Goal: Information Seeking & Learning: Check status

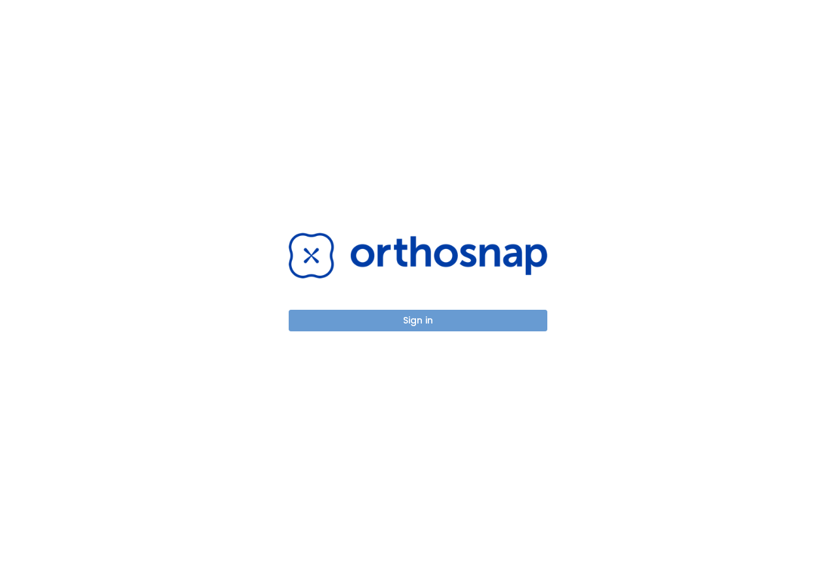
click at [412, 319] on button "Sign in" at bounding box center [418, 321] width 259 height 22
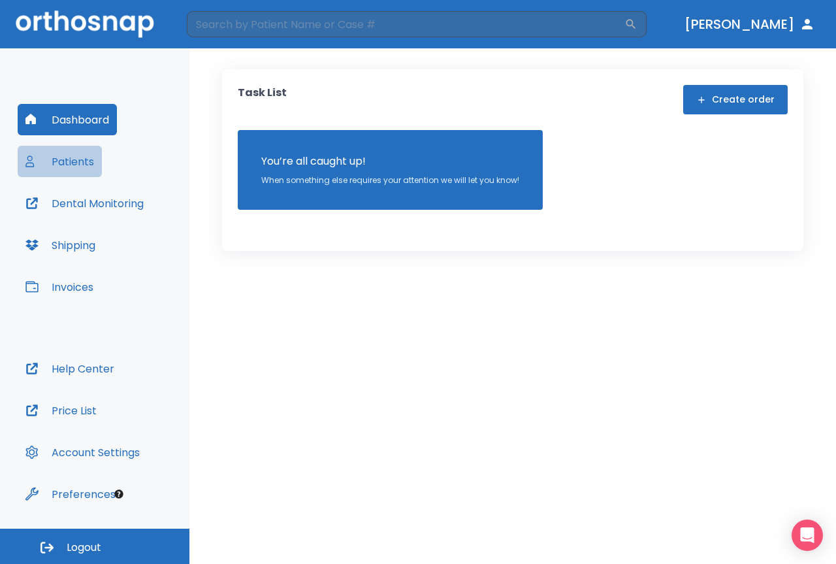
click at [79, 158] on button "Patients" at bounding box center [60, 161] width 84 height 31
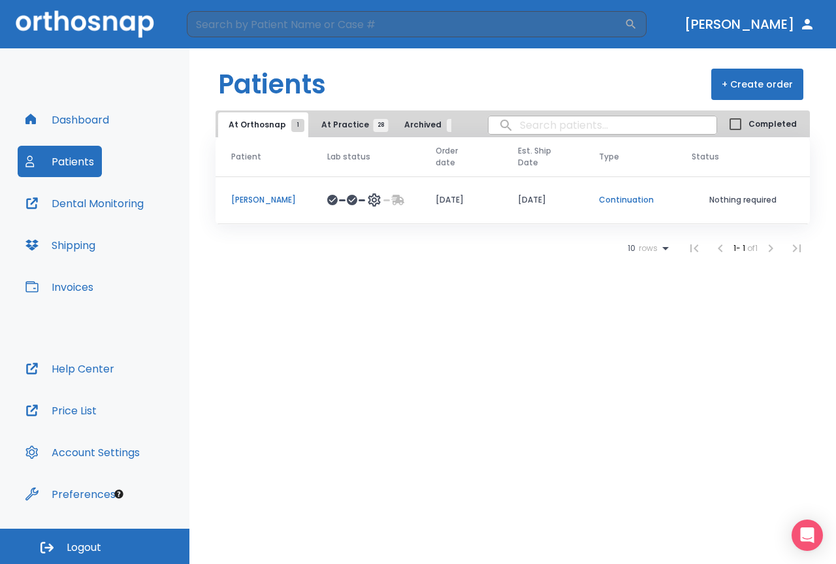
click at [593, 125] on input "search" at bounding box center [603, 124] width 228 height 25
type input "[PERSON_NAME]"
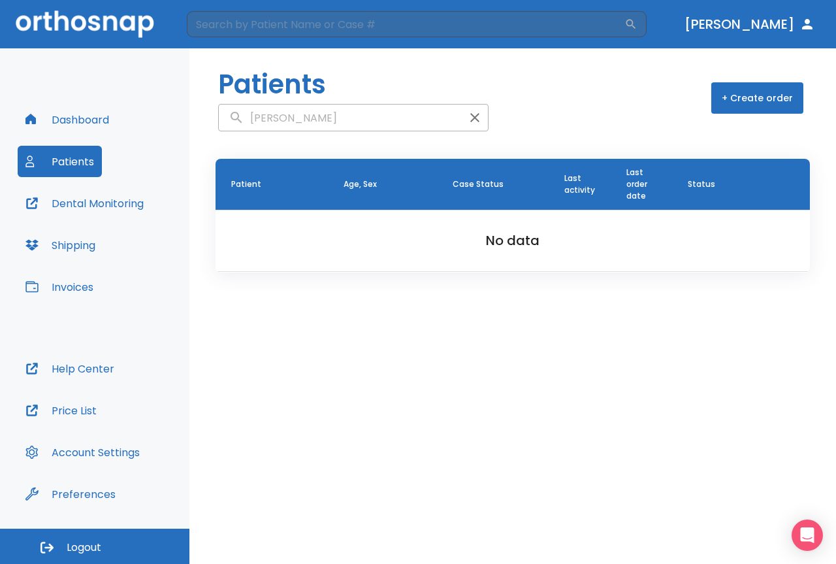
click at [312, 116] on input "[PERSON_NAME]" at bounding box center [340, 117] width 243 height 25
click at [357, 124] on input "[PERSON_NAME]" at bounding box center [340, 117] width 243 height 25
drag, startPoint x: 310, startPoint y: 121, endPoint x: 372, endPoint y: 122, distance: 62.1
click at [372, 122] on input "[PERSON_NAME]" at bounding box center [340, 117] width 243 height 25
type input "[PERSON_NAME]"
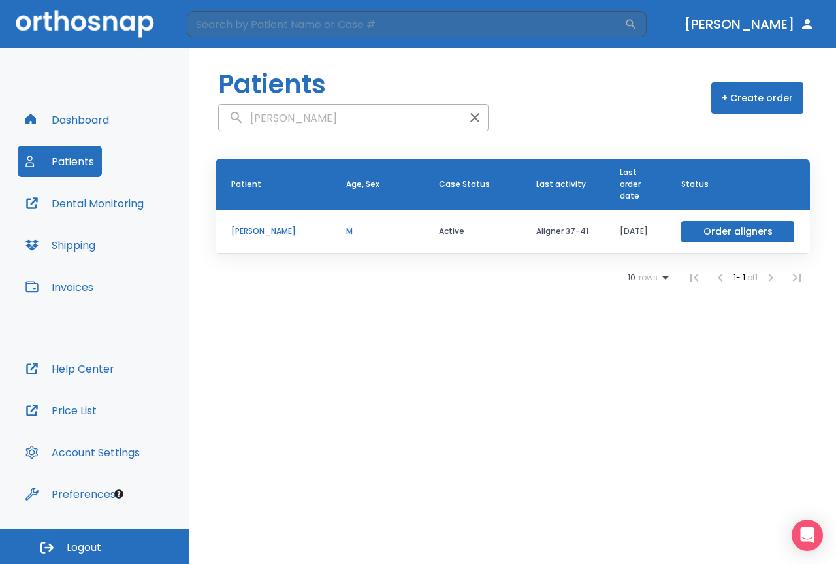
click at [263, 233] on p "[PERSON_NAME]" at bounding box center [273, 231] width 84 height 12
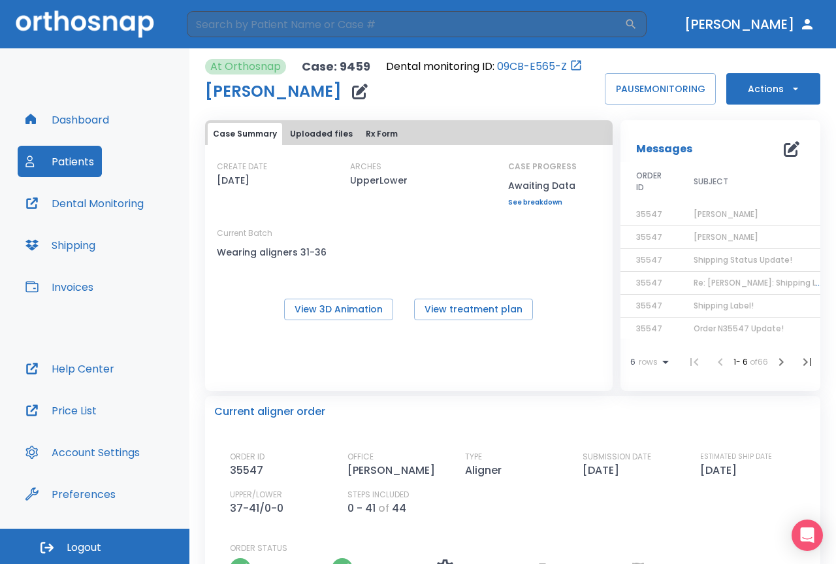
click at [698, 210] on span "[PERSON_NAME]" at bounding box center [726, 213] width 65 height 11
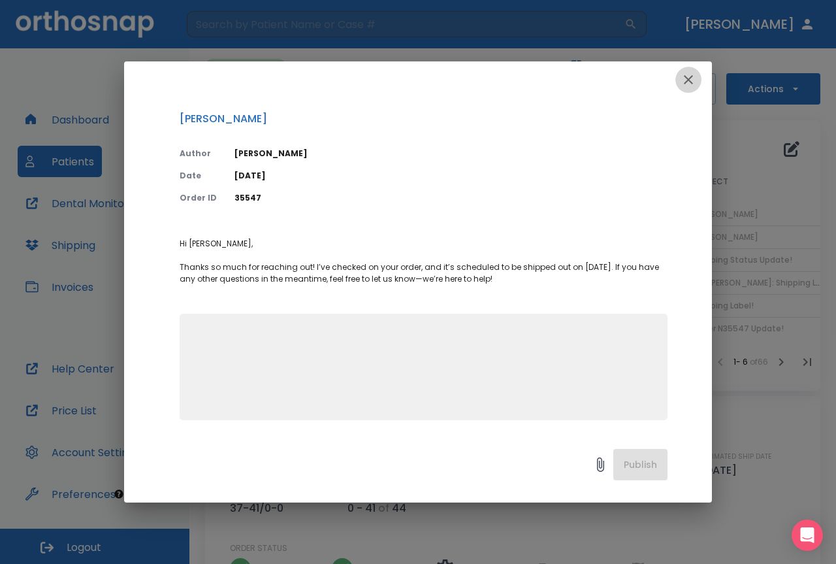
click at [684, 80] on icon "button" at bounding box center [689, 80] width 16 height 16
